Goal: Task Accomplishment & Management: Complete application form

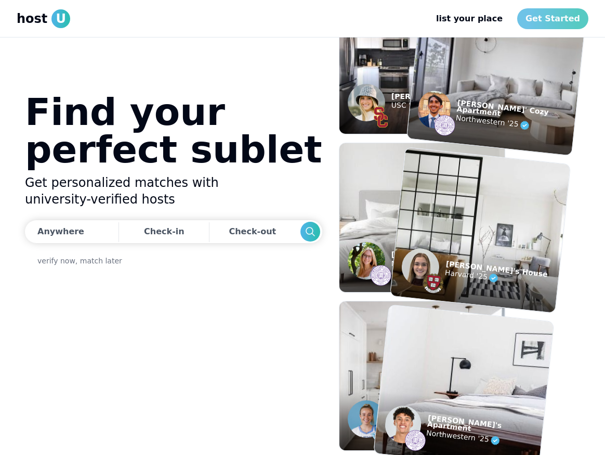
click at [568, 21] on link "Get Started" at bounding box center [553, 18] width 71 height 21
click at [52, 19] on span "U" at bounding box center [60, 18] width 19 height 19
click at [30, 23] on span "host" at bounding box center [32, 18] width 31 height 17
